Goal: Information Seeking & Learning: Check status

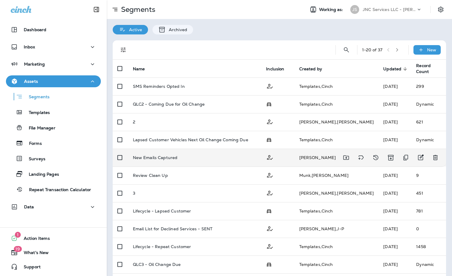
click at [188, 157] on div "New Emails Captured" at bounding box center [195, 157] width 124 height 5
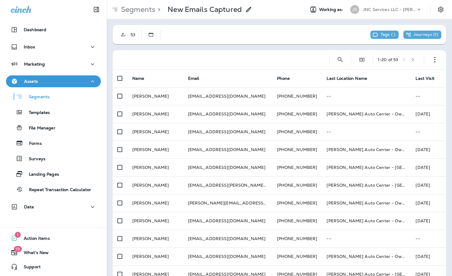
click at [412, 61] on icon "button" at bounding box center [413, 60] width 2 height 4
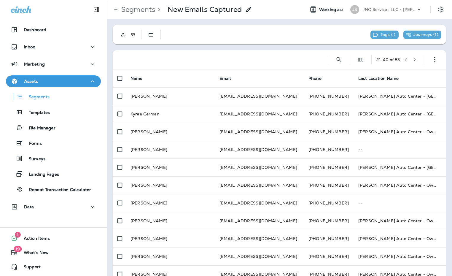
click at [412, 60] on icon "button" at bounding box center [414, 60] width 4 height 4
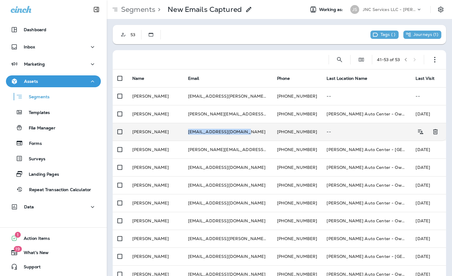
drag, startPoint x: 246, startPoint y: 133, endPoint x: 192, endPoint y: 134, distance: 54.2
click at [192, 134] on td "[EMAIL_ADDRESS][DOMAIN_NAME]" at bounding box center [227, 132] width 89 height 18
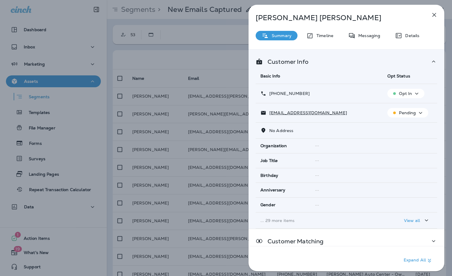
drag, startPoint x: 192, startPoint y: 134, endPoint x: 275, endPoint y: 112, distance: 85.5
drag, startPoint x: 275, startPoint y: 112, endPoint x: 219, endPoint y: 112, distance: 55.7
click at [219, 112] on div "[PERSON_NAME] Summary Timeline Messaging Details Customer Info Basic Info Opt S…" at bounding box center [226, 138] width 452 height 276
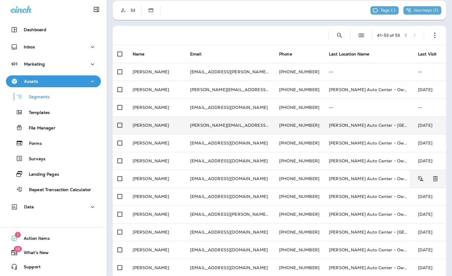
scroll to position [4, 0]
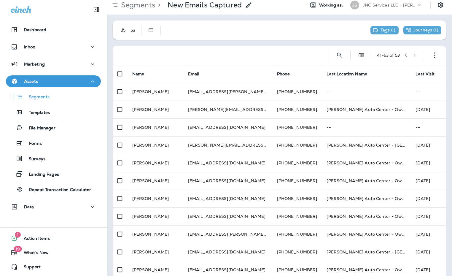
click at [403, 54] on icon "button" at bounding box center [405, 55] width 4 height 4
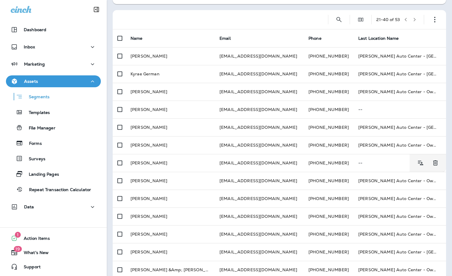
scroll to position [0, 0]
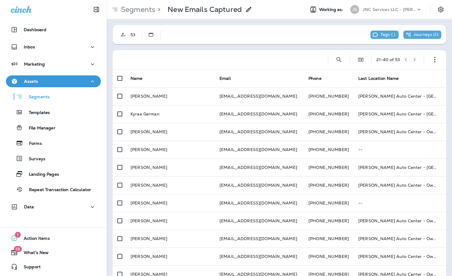
click at [403, 60] on icon "button" at bounding box center [405, 60] width 4 height 4
